Goal: Information Seeking & Learning: Learn about a topic

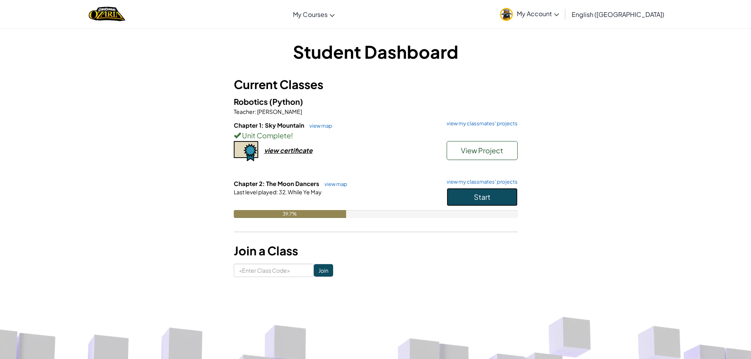
click at [456, 192] on button "Start" at bounding box center [482, 197] width 71 height 18
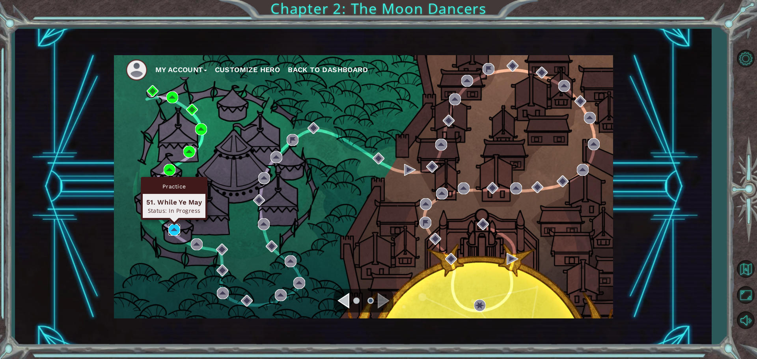
click at [179, 230] on img at bounding box center [174, 230] width 12 height 12
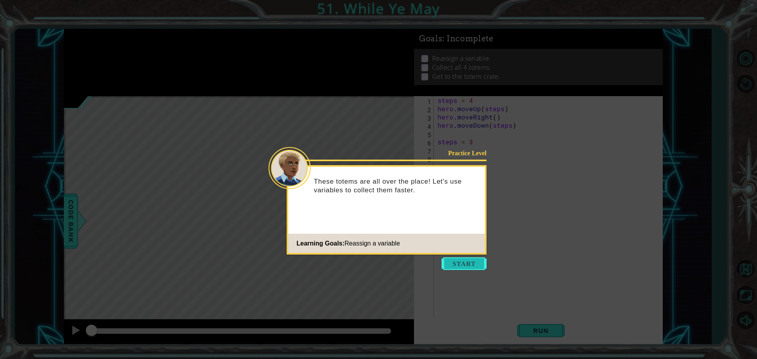
click at [450, 261] on button "Start" at bounding box center [464, 264] width 45 height 13
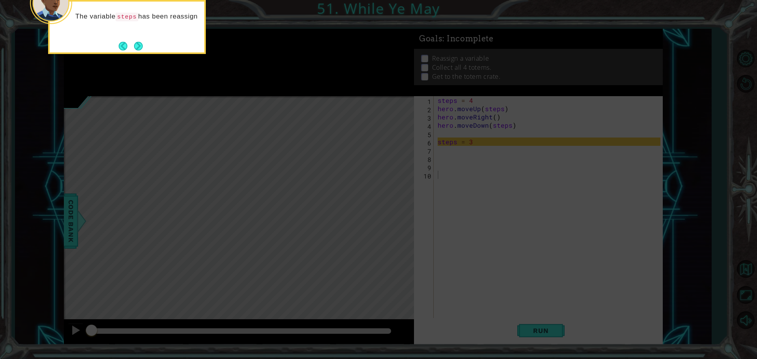
click at [135, 64] on body "1 ההההההההההההההההההההההההההההההההההההההההההההההההההההההההההההההההההההההההההההה…" at bounding box center [378, 179] width 757 height 359
click at [135, 58] on icon at bounding box center [378, 53] width 757 height 611
click at [135, 48] on button "Next" at bounding box center [138, 46] width 9 height 9
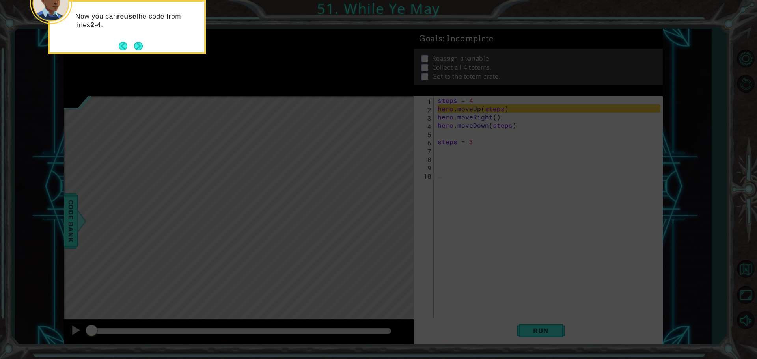
click at [136, 48] on button "Next" at bounding box center [138, 46] width 9 height 9
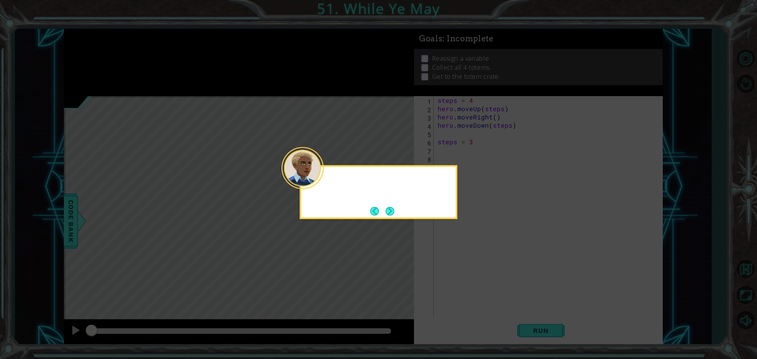
click at [136, 50] on icon at bounding box center [378, 179] width 757 height 359
click at [396, 213] on div "You'll need to reassign the variable and reuse the code" at bounding box center [379, 192] width 158 height 54
click at [396, 213] on div "You'll need to reassign the variable and reuse the code a few" at bounding box center [379, 192] width 158 height 54
click at [396, 213] on div "You'll need to reassign the variable and reuse the code a few more t" at bounding box center [379, 192] width 158 height 54
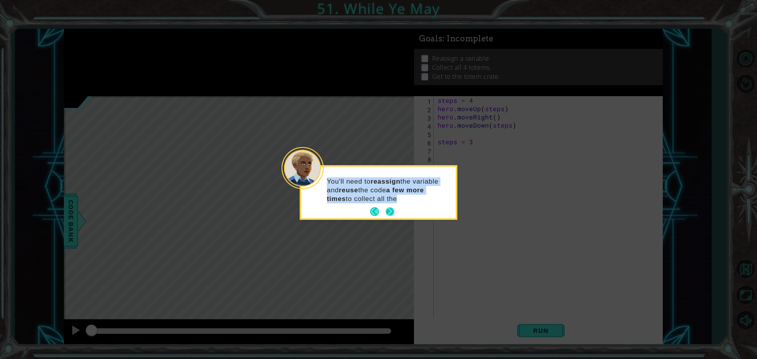
click at [393, 213] on button "Next" at bounding box center [390, 211] width 9 height 9
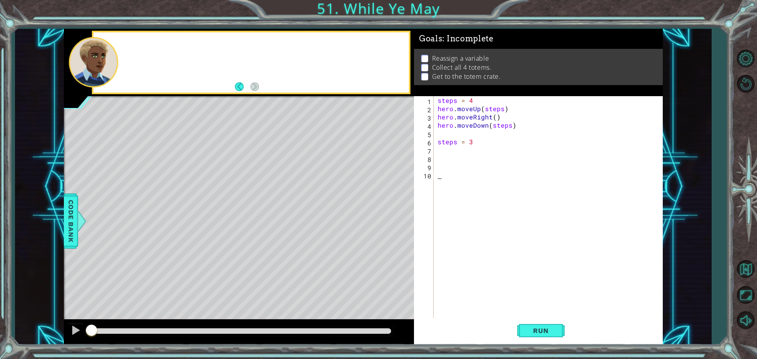
click at [393, 213] on div "Level Map" at bounding box center [246, 212] width 364 height 232
drag, startPoint x: 393, startPoint y: 213, endPoint x: 418, endPoint y: 215, distance: 25.4
click at [418, 215] on div "1 ההההההההההההההההההההההההההההההההההההההההההההההההההההההההההההההההההההההההההההה…" at bounding box center [363, 187] width 599 height 316
click at [553, 333] on span "Run" at bounding box center [540, 331] width 31 height 8
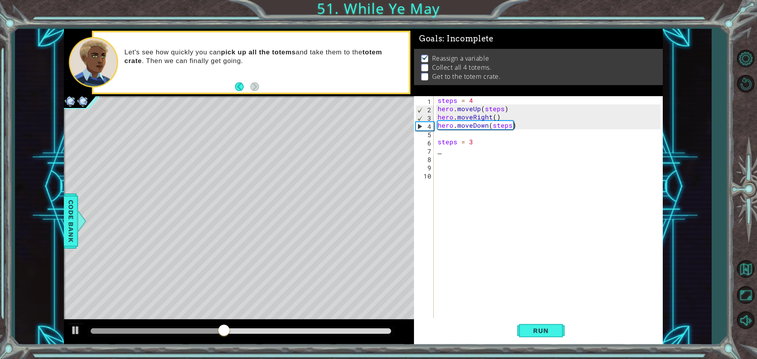
click at [441, 148] on div "steps = 4 hero . moveUp ( steps ) hero . moveRight ( ) hero . moveDown ( steps …" at bounding box center [550, 216] width 228 height 240
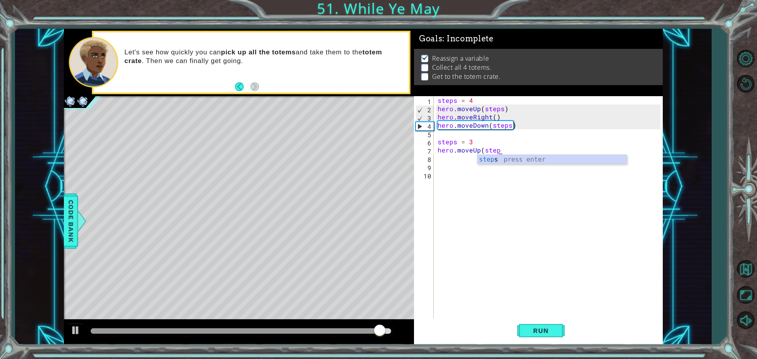
scroll to position [0, 4]
type textarea "hero.moveUp(steps)"
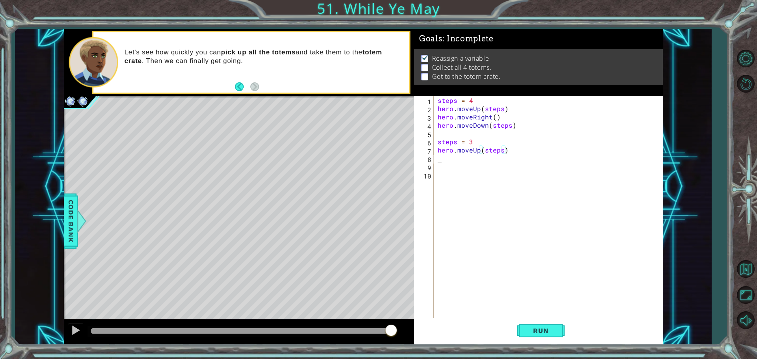
click at [440, 158] on div "steps = 4 hero . moveUp ( steps ) hero . moveRight ( ) hero . moveDown ( steps …" at bounding box center [550, 216] width 228 height 240
type textarea "hero.moveRight(1)"
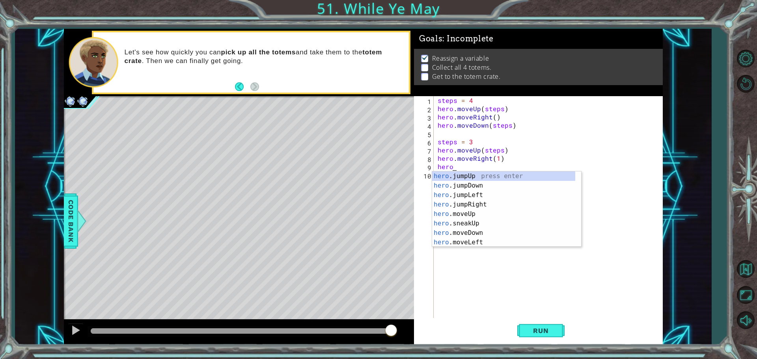
scroll to position [0, 1]
click at [509, 232] on div "hero. jumpUp press enter hero. jumpDown press enter hero. jumpLeft press enter …" at bounding box center [503, 219] width 143 height 95
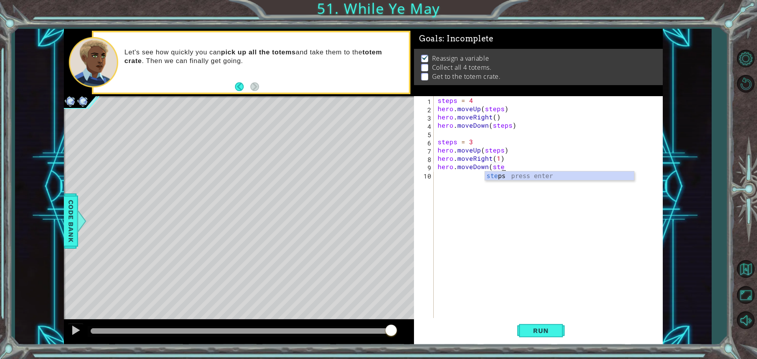
scroll to position [0, 4]
type textarea "hero.moveDown(steps))"
click at [473, 178] on div "1 2 3 4 5 6 7 8 9 10 steps = 4 hero . moveUp ( steps ) hero . moveRight ( ) her…" at bounding box center [537, 208] width 247 height 224
click at [473, 178] on div "steps = 4 hero . moveUp ( steps ) hero . moveRight ( ) hero . moveDown ( steps …" at bounding box center [550, 216] width 228 height 240
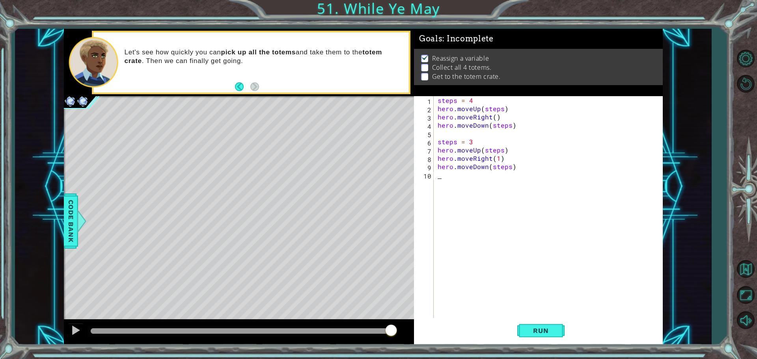
click at [473, 178] on div "steps = 4 hero . moveUp ( steps ) hero . moveRight ( ) hero . moveDown ( steps …" at bounding box center [550, 216] width 228 height 240
type textarea "hero.moveUp(2)"
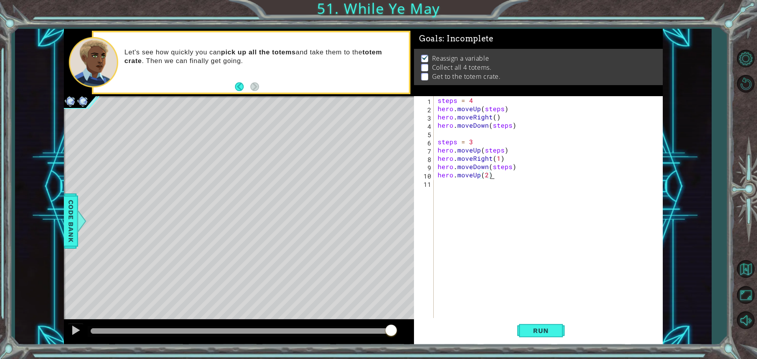
click at [445, 188] on div "steps = 4 hero . moveUp ( steps ) hero . moveRight ( ) hero . moveDown ( steps …" at bounding box center [550, 216] width 228 height 240
click at [548, 340] on button "Run" at bounding box center [541, 330] width 47 height 25
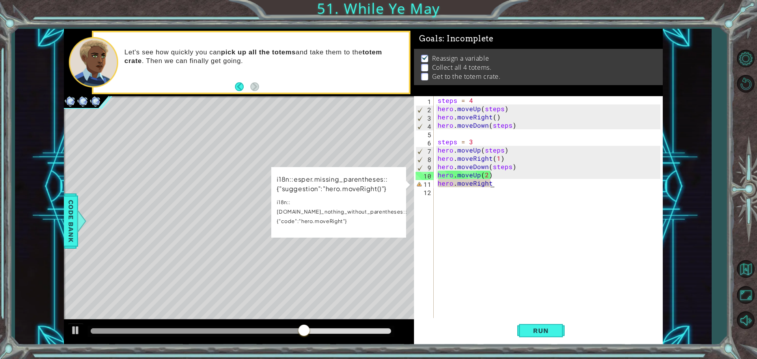
click at [511, 185] on div "steps = 4 hero . moveUp ( steps ) hero . moveRight ( ) hero . moveDown ( steps …" at bounding box center [550, 216] width 228 height 240
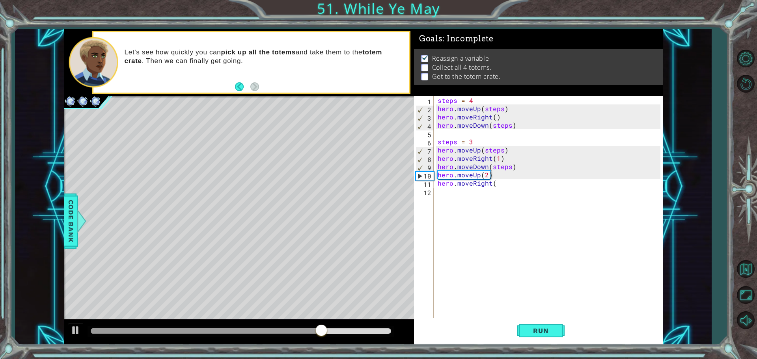
scroll to position [0, 3]
type textarea "hero.moveRight(1)"
click at [485, 190] on div "steps = 4 hero . moveUp ( steps ) hero . moveRight ( ) hero . moveDown ( steps …" at bounding box center [550, 216] width 228 height 240
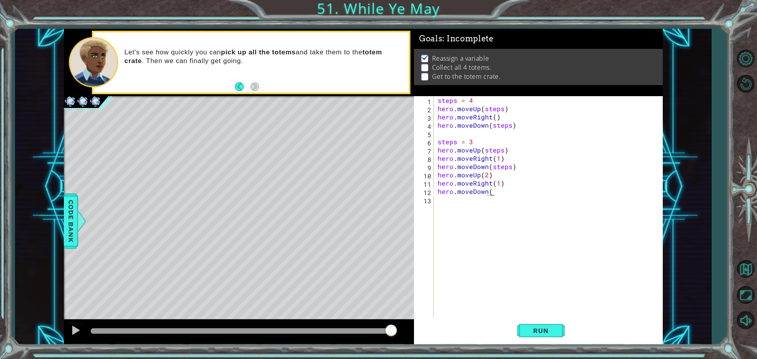
scroll to position [0, 3]
type textarea "hero.moveDown(2)"
click at [474, 202] on div "steps = 4 hero . moveUp ( steps ) hero . moveRight ( ) hero . moveDown ( steps …" at bounding box center [550, 216] width 228 height 240
type textarea "hero.moveUp(1)"
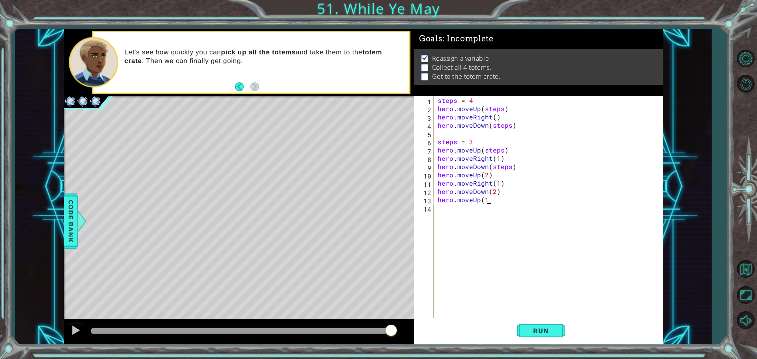
scroll to position [0, 3]
click at [467, 208] on div "steps = 4 hero . moveUp ( steps ) hero . moveRight ( ) hero . moveDown ( steps …" at bounding box center [550, 216] width 228 height 240
type textarea "hero.moveRight(1)"
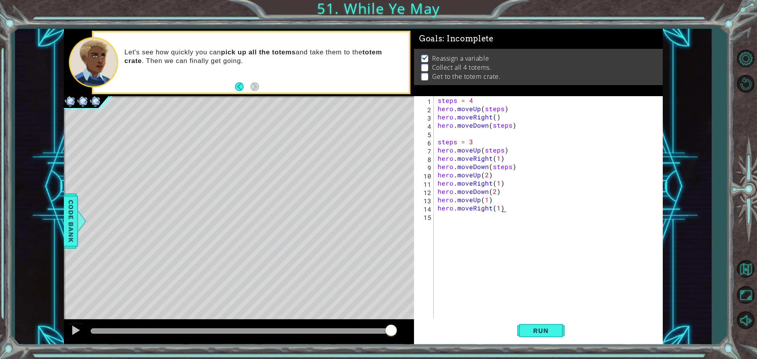
click at [485, 225] on div "steps = 4 hero . moveUp ( steps ) hero . moveRight ( ) hero . moveDown ( steps …" at bounding box center [550, 216] width 228 height 240
type textarea "hero.moveDown(1)"
click at [540, 331] on span "Run" at bounding box center [540, 331] width 31 height 8
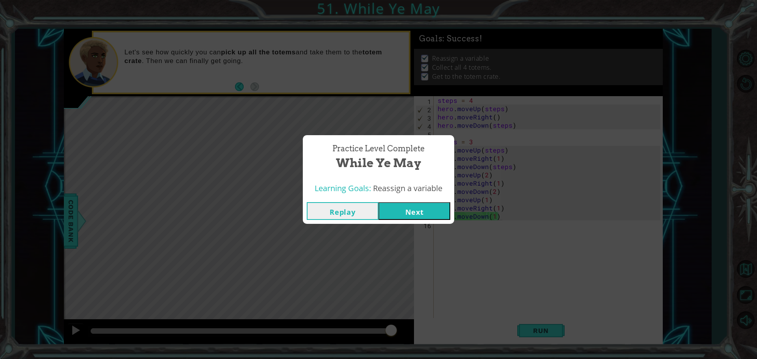
click at [432, 211] on button "Next" at bounding box center [415, 211] width 72 height 18
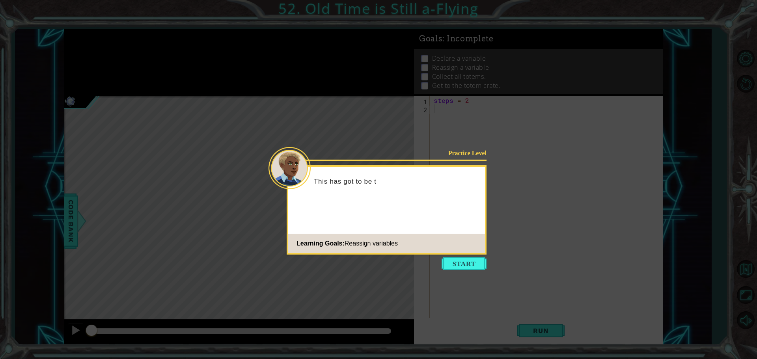
drag, startPoint x: 757, startPoint y: 100, endPoint x: 737, endPoint y: 82, distance: 26.5
click at [740, 114] on icon at bounding box center [378, 179] width 757 height 359
